Goal: Navigation & Orientation: Find specific page/section

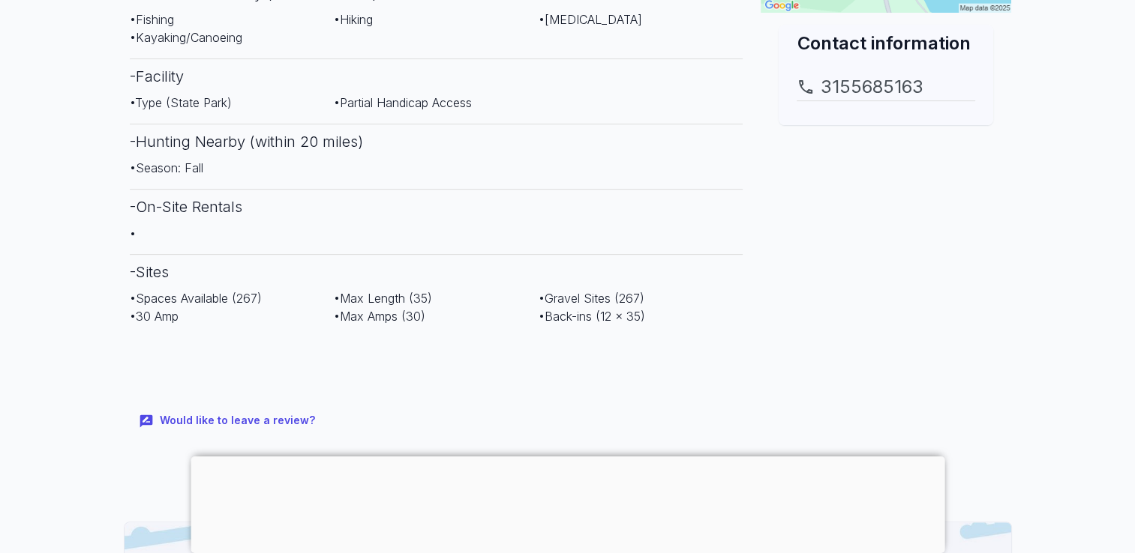
scroll to position [574, 0]
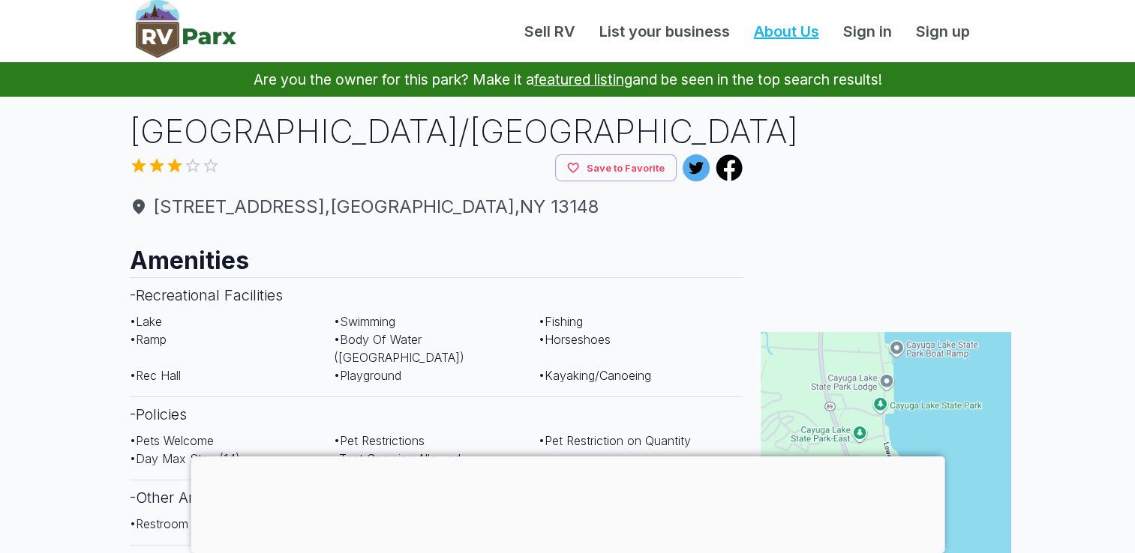
click at [788, 37] on link "About Us" at bounding box center [786, 31] width 89 height 22
